Goal: Transaction & Acquisition: Purchase product/service

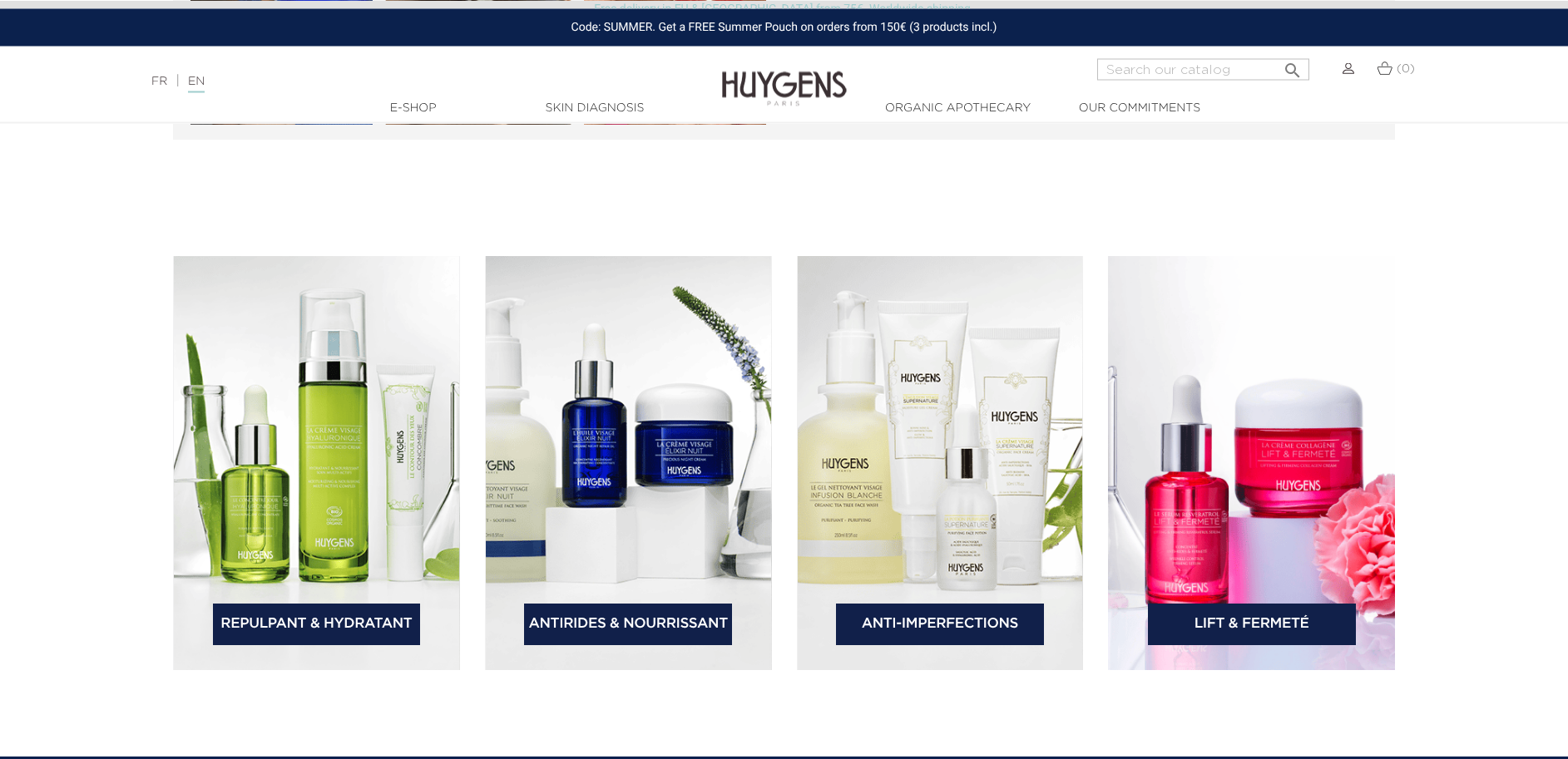
scroll to position [2459, 0]
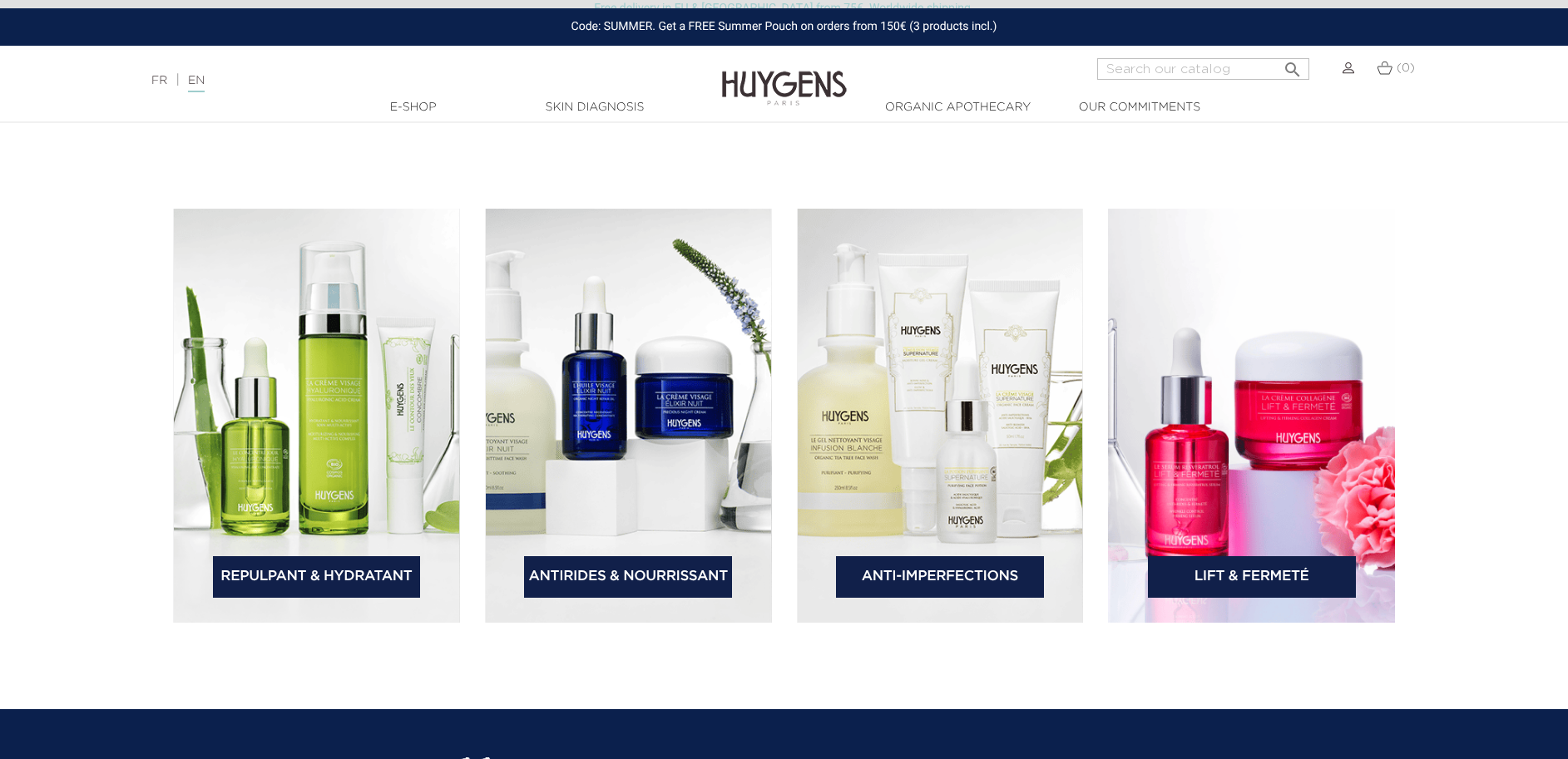
click at [955, 392] on img at bounding box center [940, 416] width 287 height 414
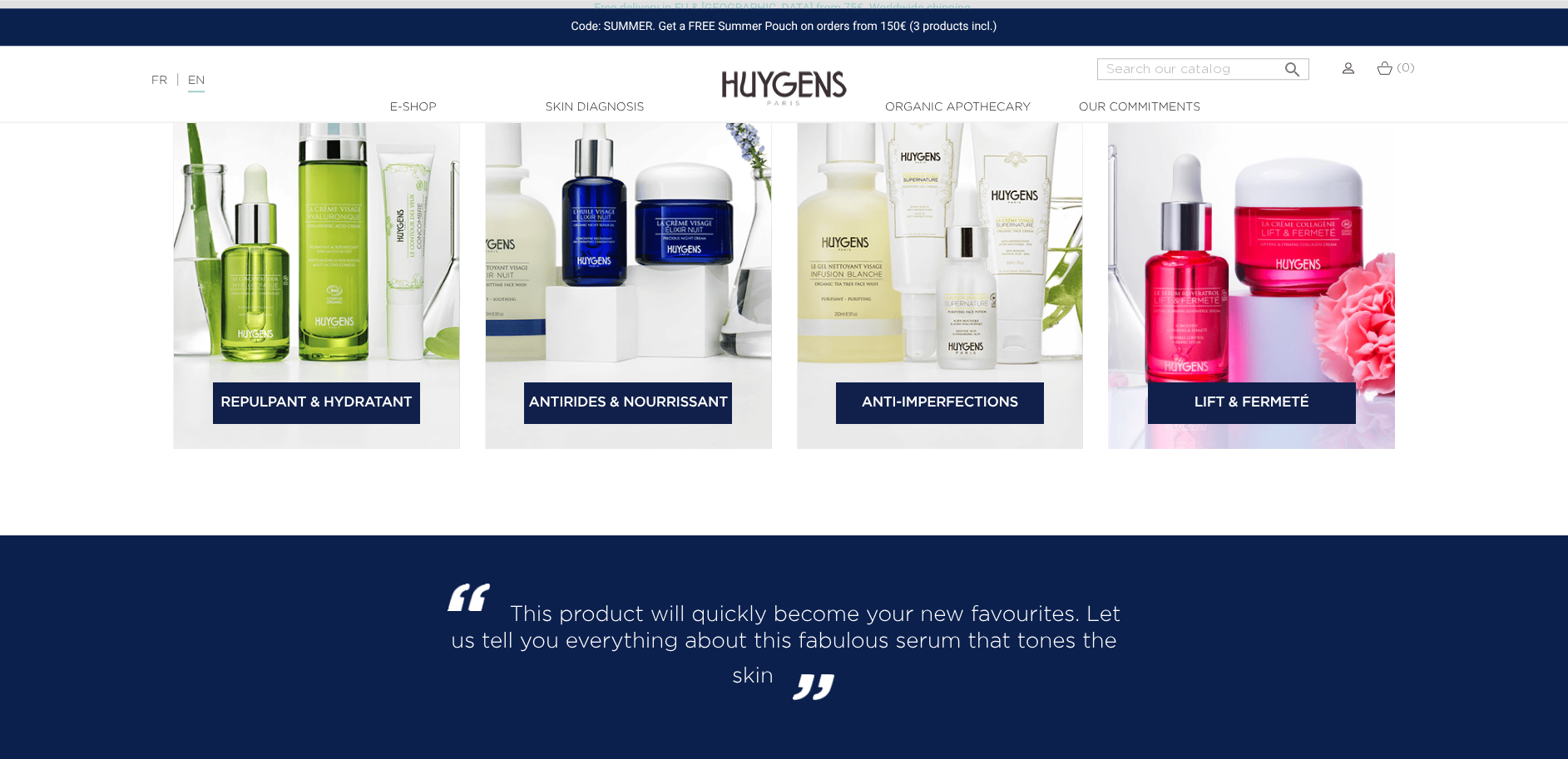
scroll to position [2798, 0]
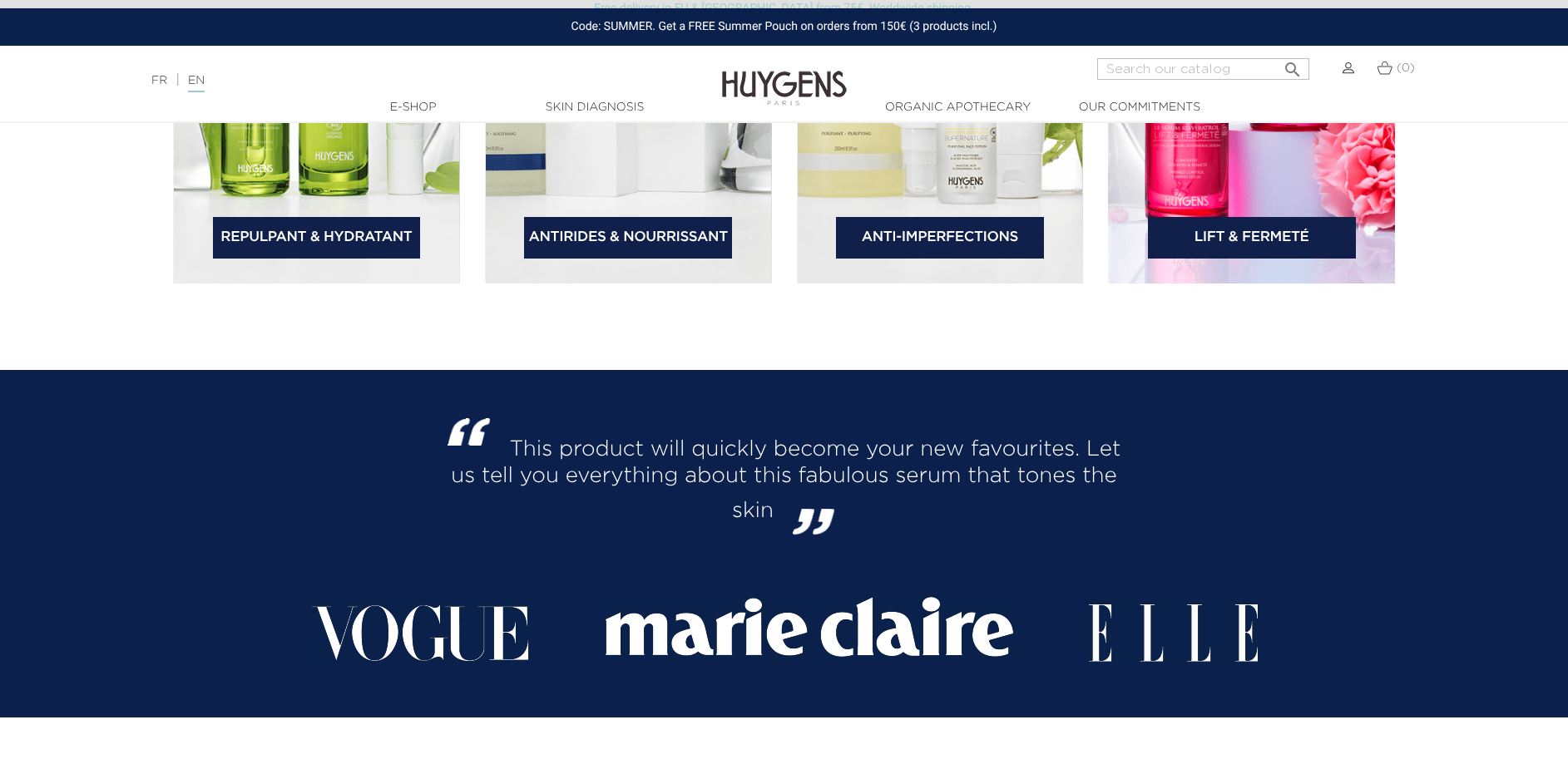
click at [923, 237] on link "Anti-Imperfections" at bounding box center [940, 238] width 208 height 42
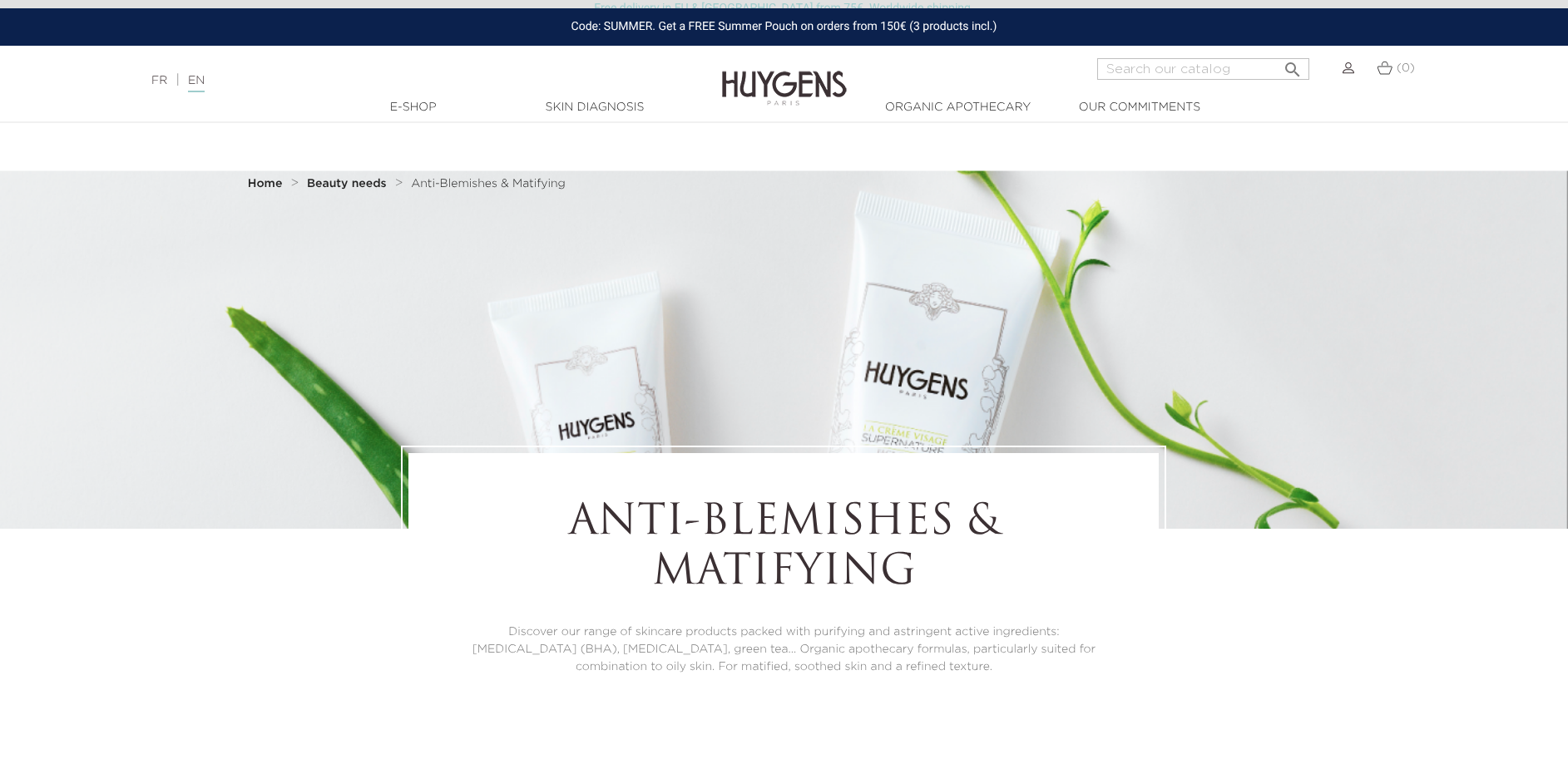
scroll to position [594, 0]
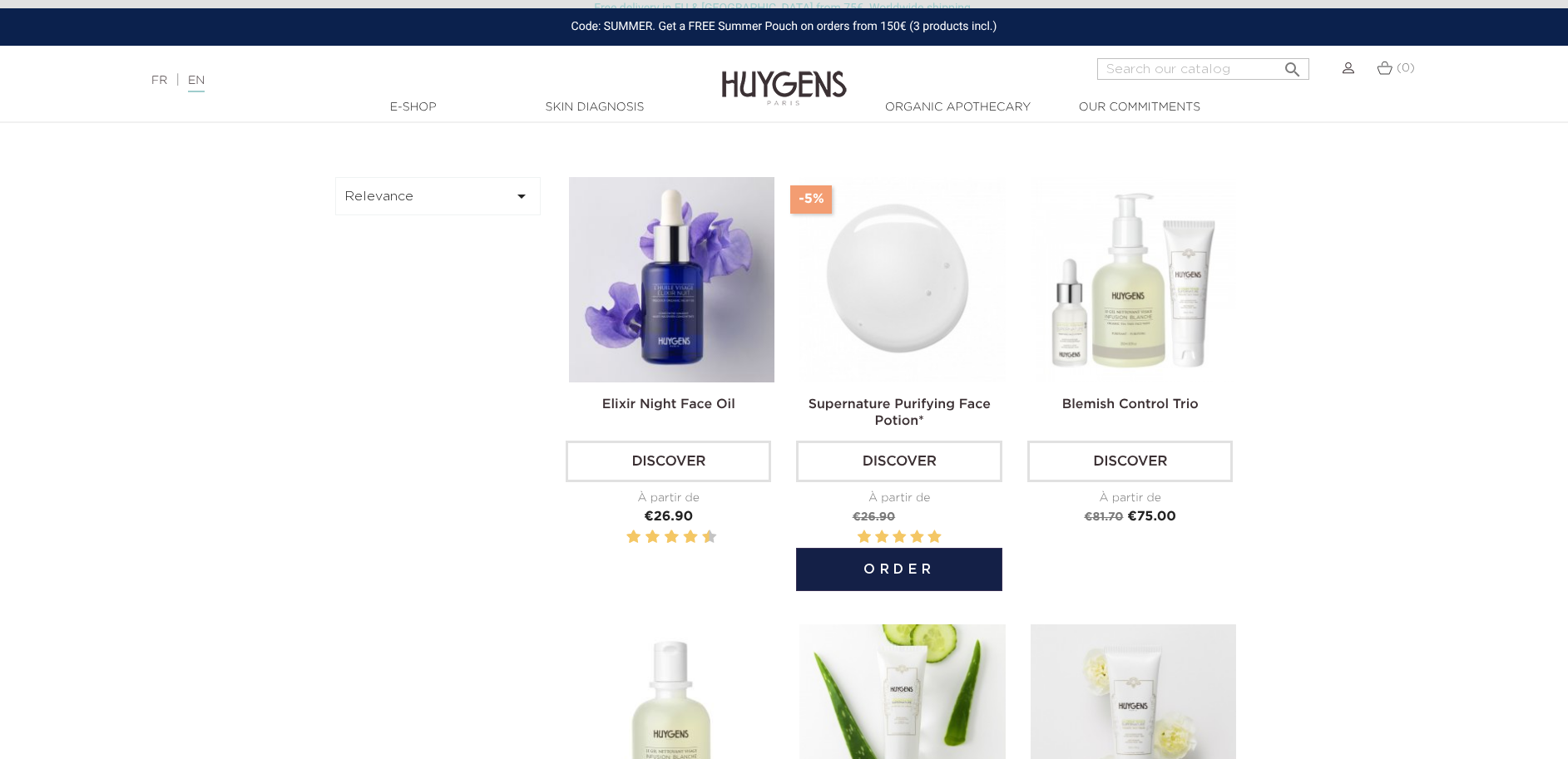
click at [898, 328] on img at bounding box center [902, 279] width 205 height 205
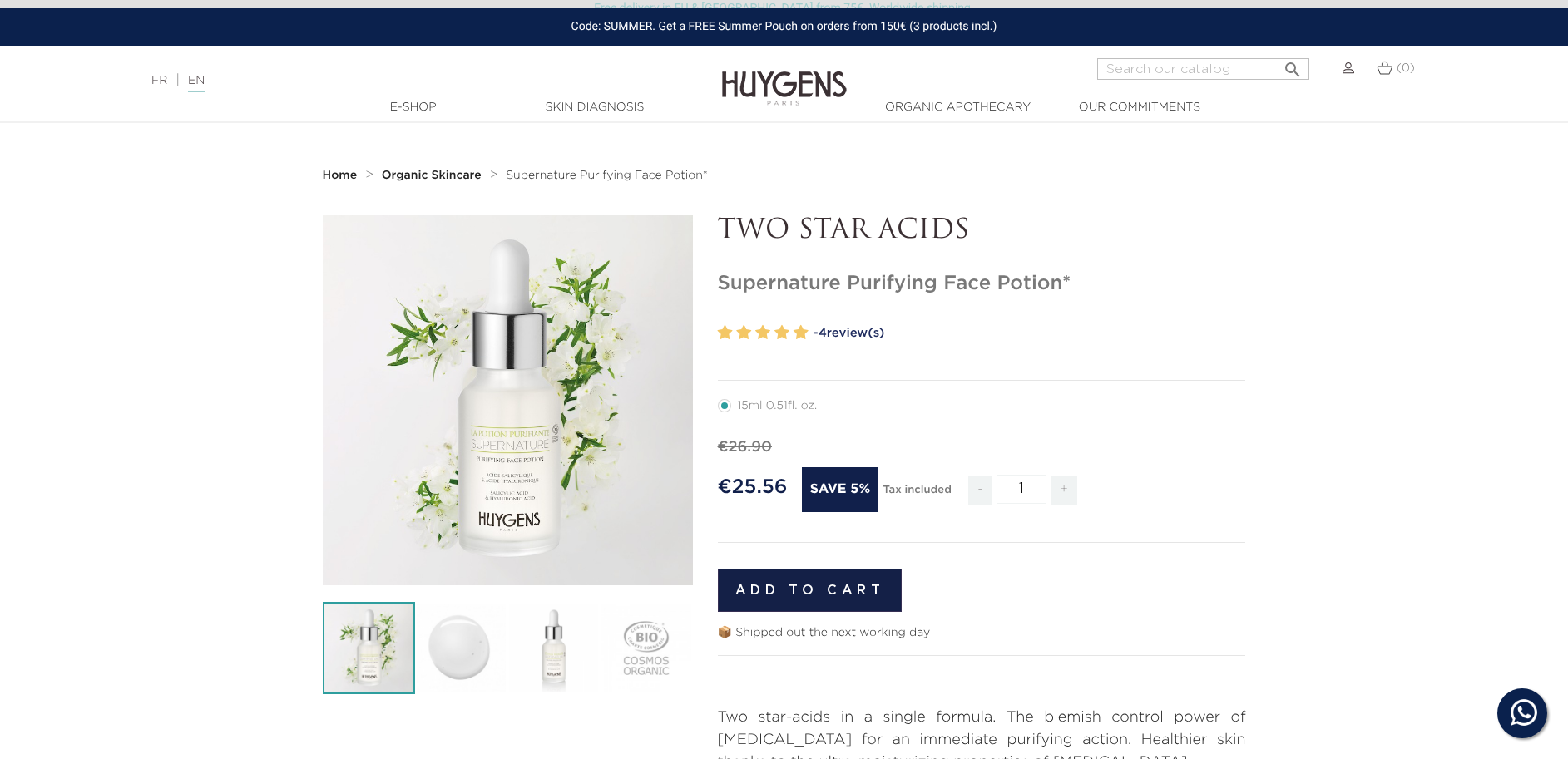
scroll to position [254, 0]
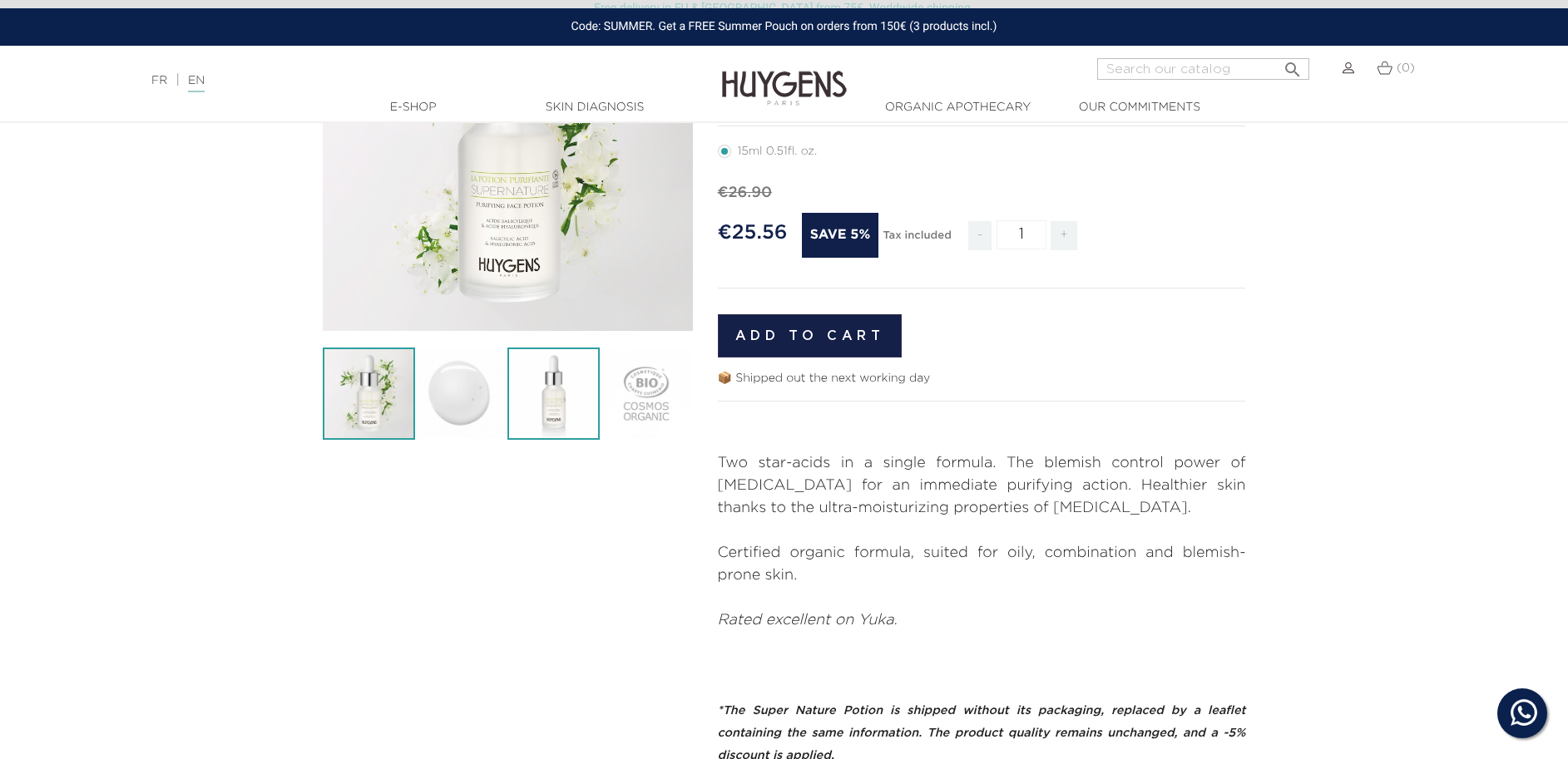
click at [573, 396] on img at bounding box center [553, 393] width 92 height 92
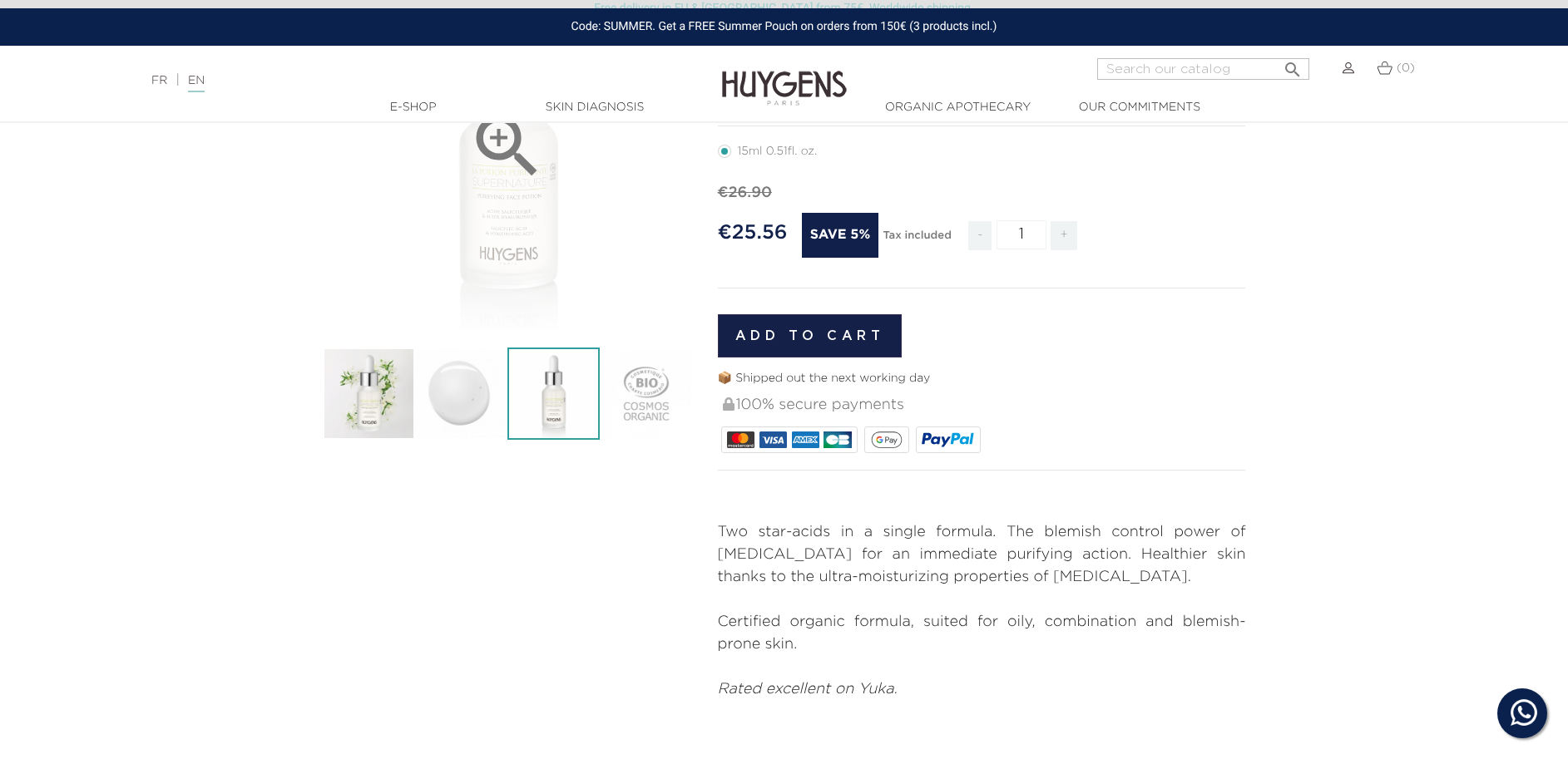
click at [544, 230] on div "" at bounding box center [507, 145] width 370 height 370
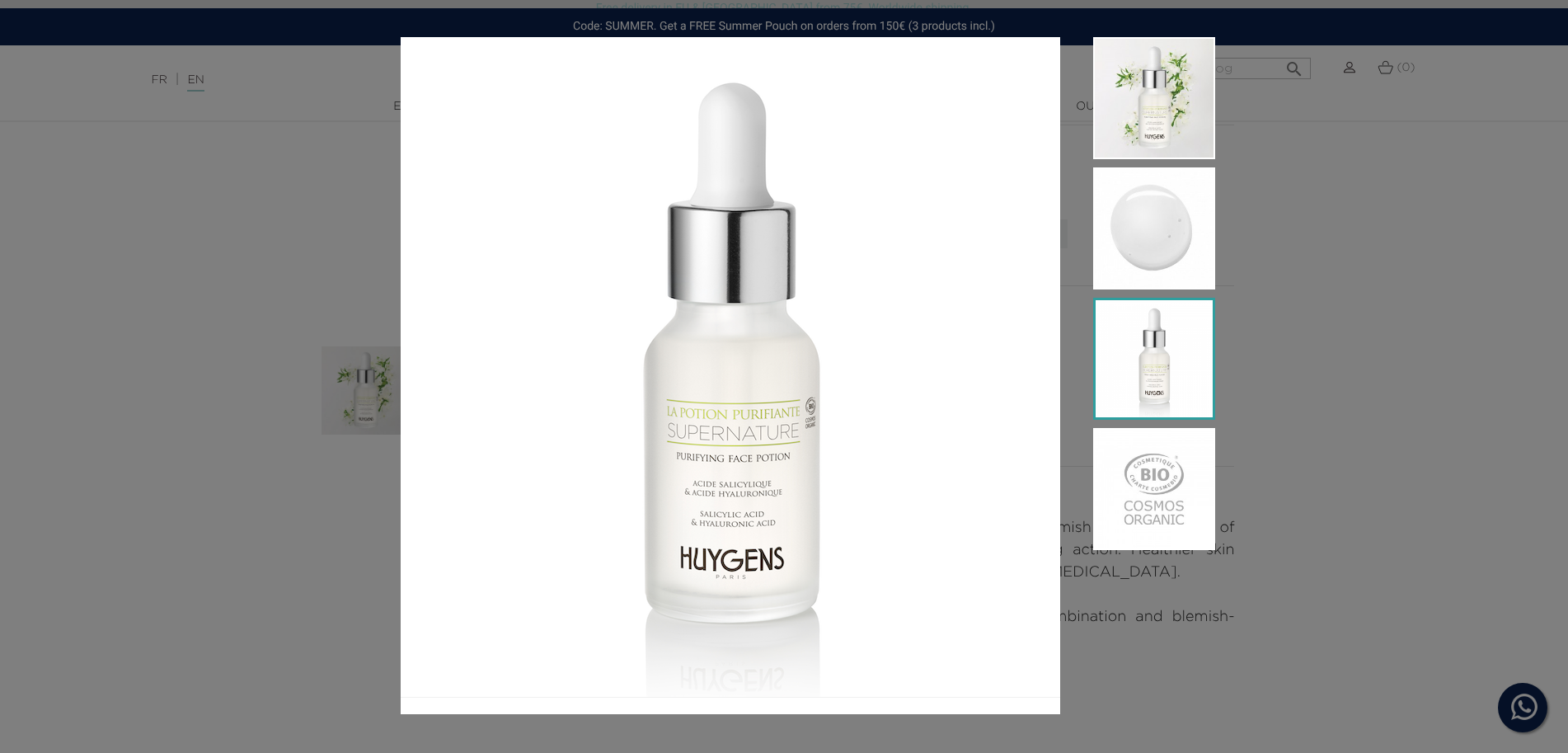
click at [1149, 346] on img at bounding box center [1154, 359] width 122 height 122
click at [1146, 487] on img at bounding box center [1154, 489] width 122 height 122
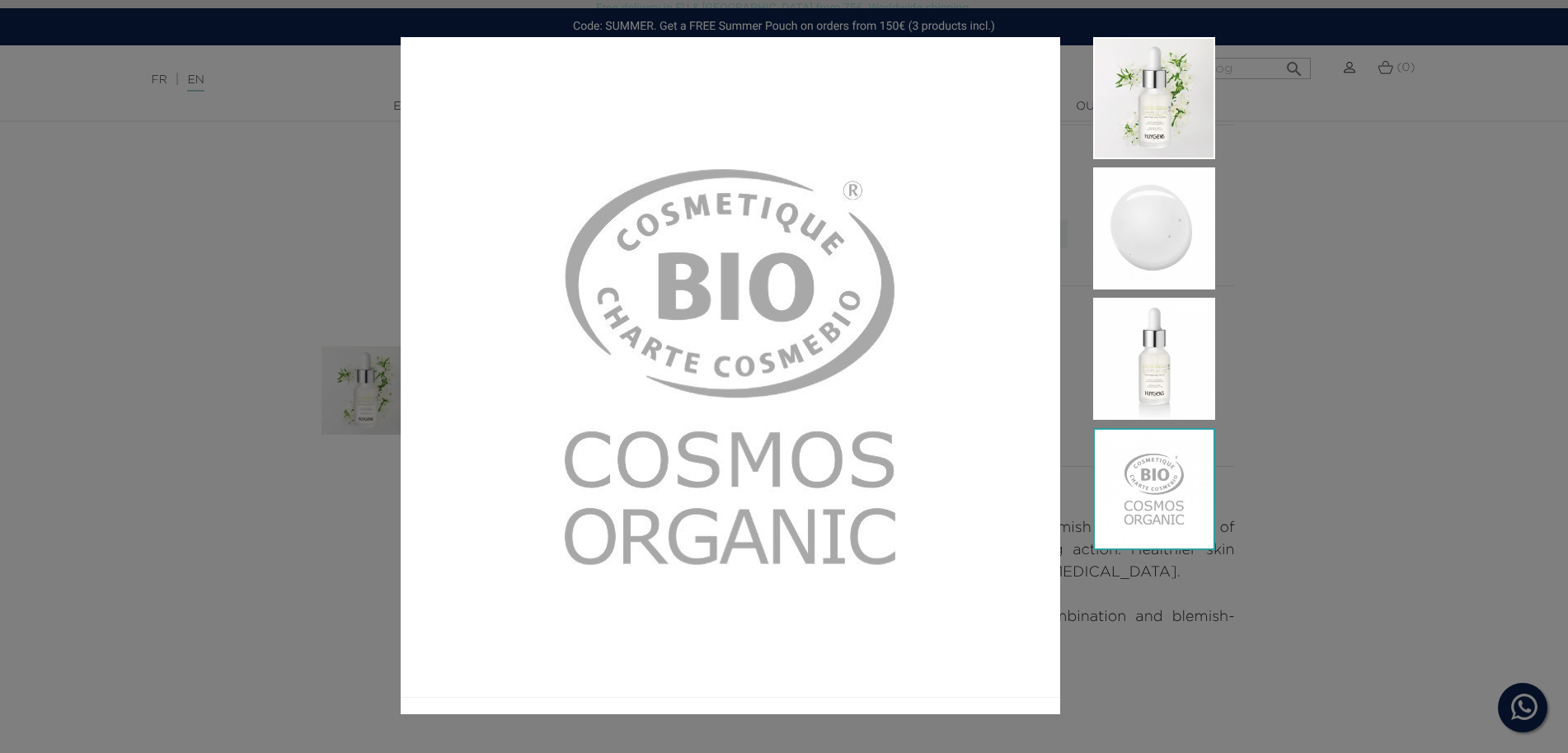
click at [1353, 453] on div at bounding box center [784, 376] width 1568 height 753
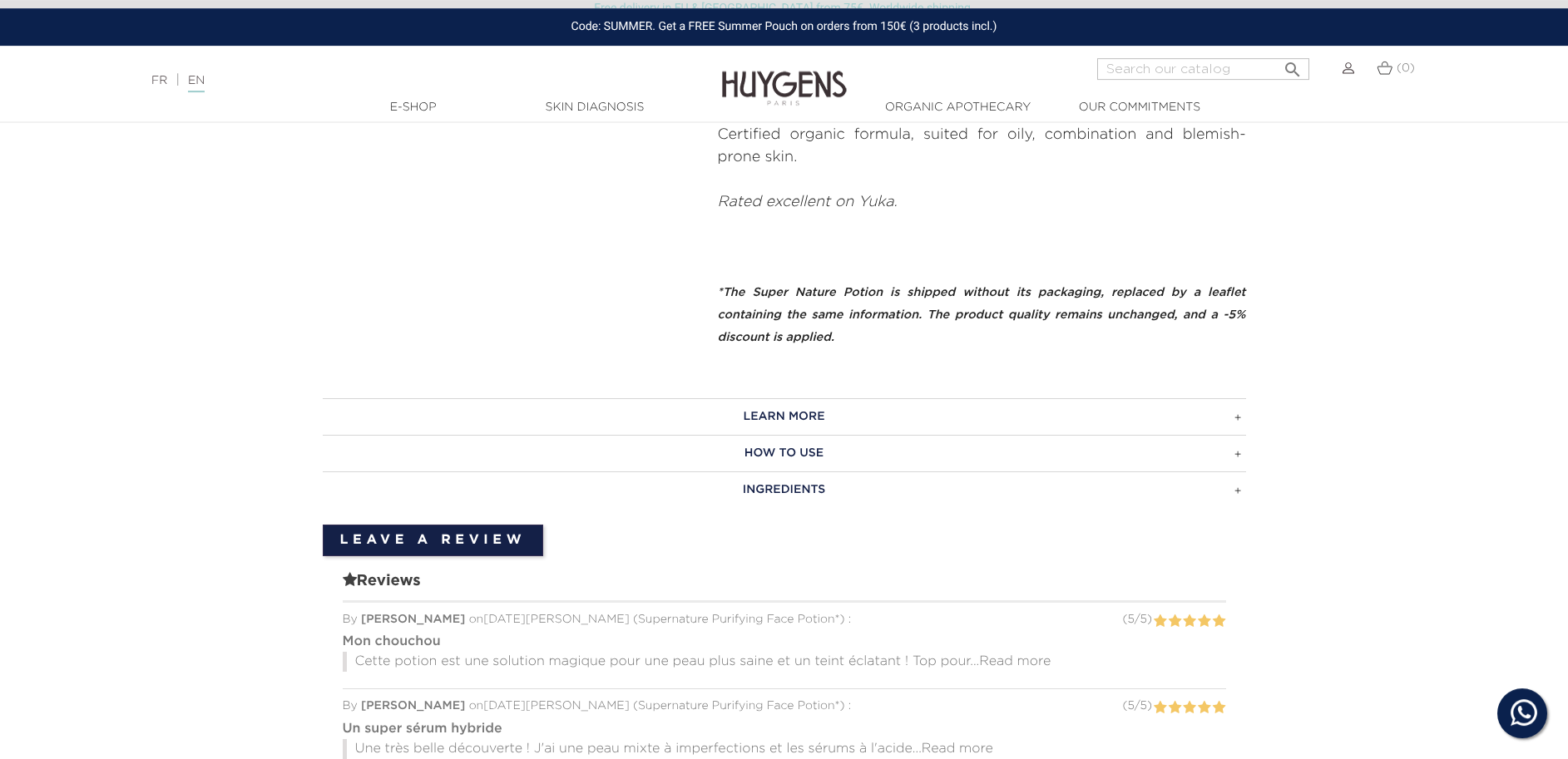
scroll to position [763, 0]
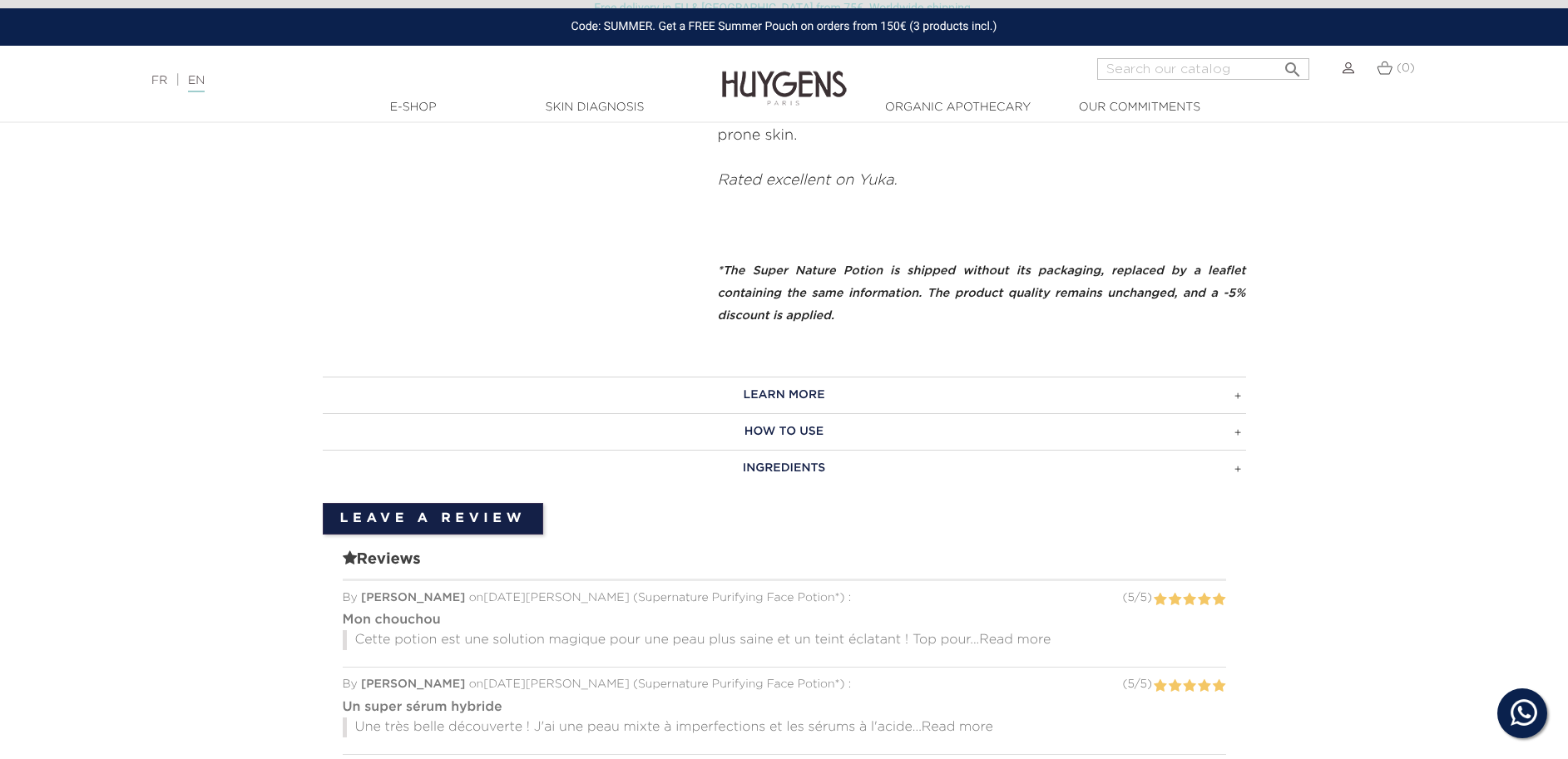
click at [1145, 381] on h3 "LEARN MORE" at bounding box center [784, 395] width 923 height 37
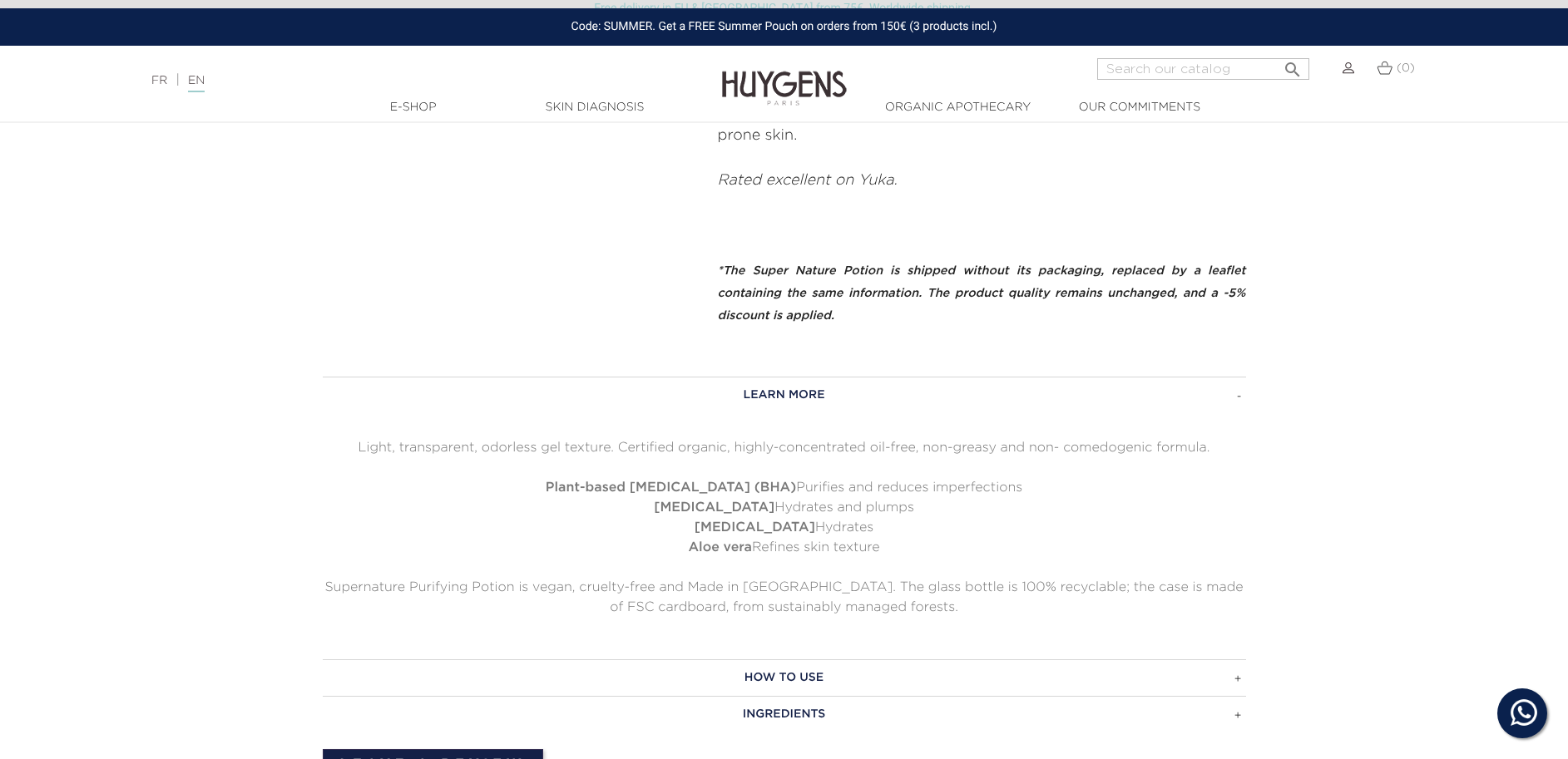
click at [1145, 381] on h3 "LEARN MORE" at bounding box center [784, 395] width 923 height 37
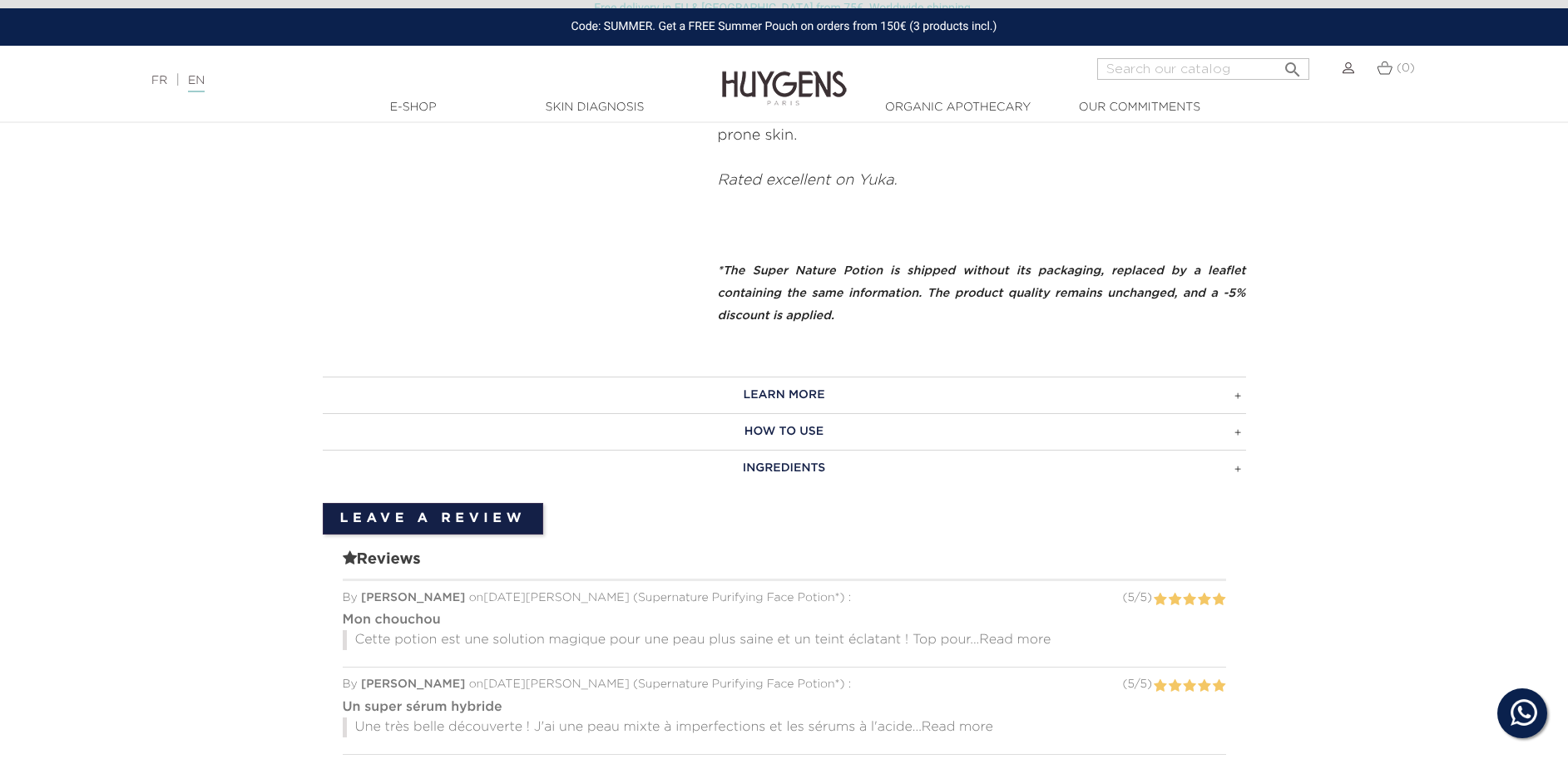
click at [1135, 421] on h3 "HOW TO USE" at bounding box center [784, 431] width 923 height 37
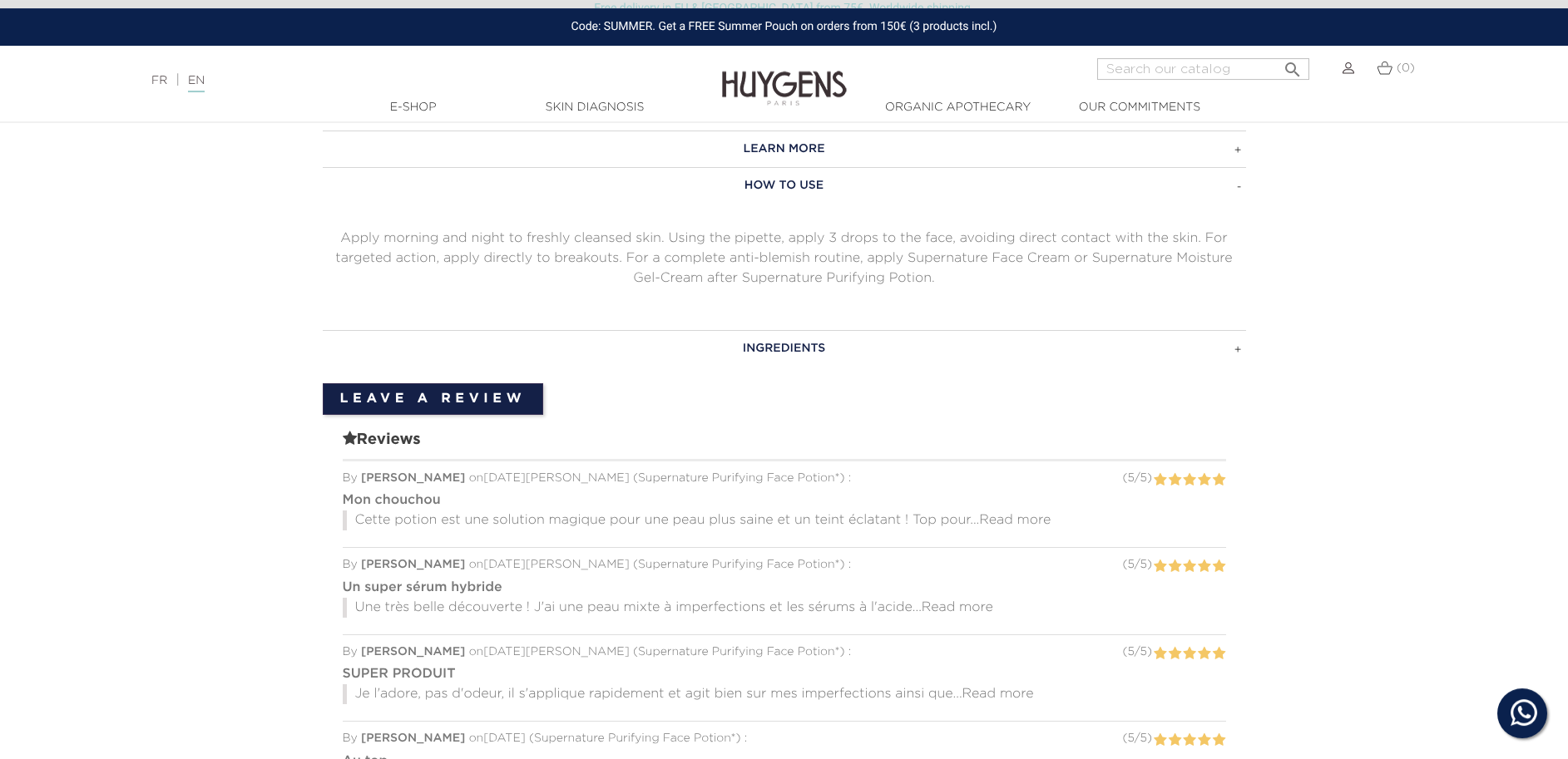
scroll to position [1018, 0]
